Goal: Find specific page/section: Find specific page/section

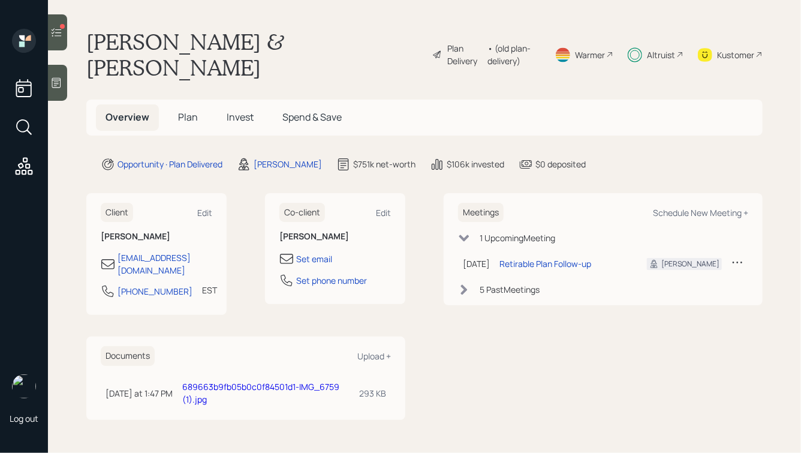
click at [229, 375] on td "689663b9fb05b0c0f84501d1-IMG_6759 (1).jpg" at bounding box center [266, 392] width 177 height 35
click at [228, 381] on link "689663b9fb05b0c0f84501d1-IMG_6759 (1).jpg" at bounding box center [260, 393] width 157 height 24
click at [421, 358] on div "Client Edit Julie Shoesmith jshoes5@hotmail.com 717-475-1946 EST Currently 3:20…" at bounding box center [424, 306] width 677 height 227
click at [217, 381] on link "689663b9fb05b0c0f84501d1-IMG_6759 (1).jpg" at bounding box center [260, 393] width 157 height 24
click at [533, 331] on div "Meetings Schedule New Meeting + 1 Upcoming Meeting Sep 5, 2025 Friday, Septembe…" at bounding box center [603, 306] width 319 height 227
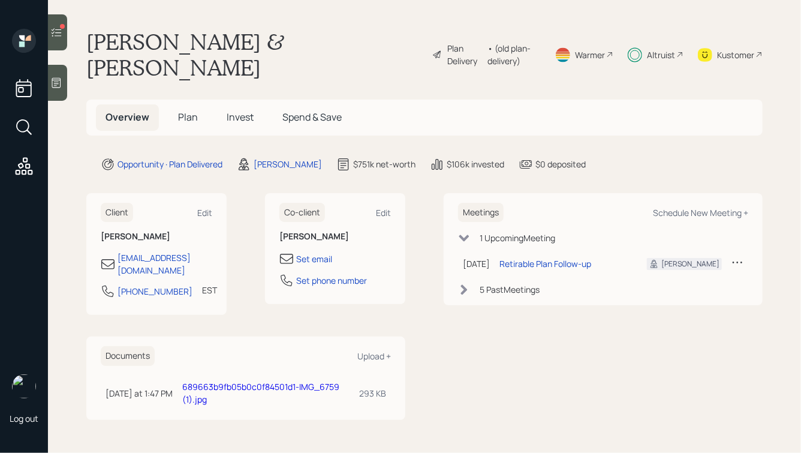
click at [440, 214] on div "Client Edit Julie Shoesmith jshoes5@hotmail.com 717-475-1946 EST Currently 3:21…" at bounding box center [424, 306] width 677 height 227
drag, startPoint x: 236, startPoint y: 372, endPoint x: 134, endPoint y: 341, distance: 106.8
click at [134, 375] on tr "Today at 1:47 PM Thursday, August 21, 2025 1:47 PM EDT 689663b9fb05b0c0f84501d1…" at bounding box center [246, 392] width 290 height 35
click at [134, 375] on td "Today at 1:47 PM Thursday, August 21, 2025 1:47 PM EDT" at bounding box center [139, 392] width 77 height 35
